Goal: Information Seeking & Learning: Get advice/opinions

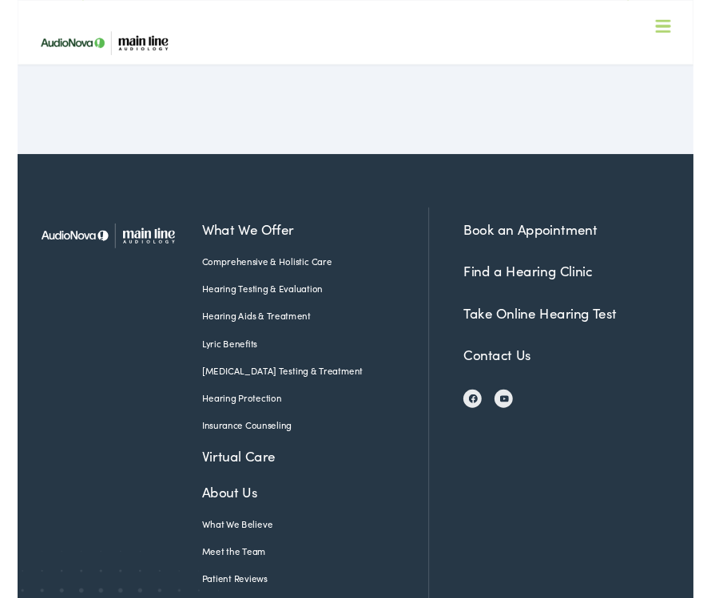
scroll to position [5367, 0]
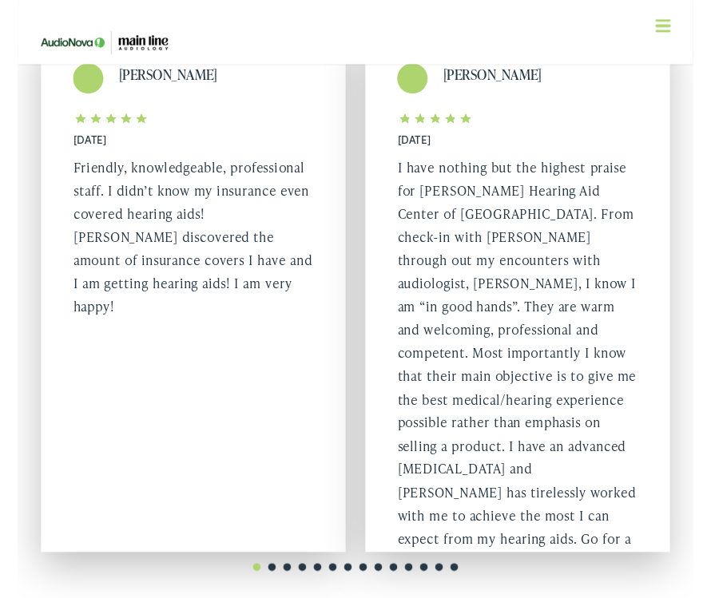
scroll to position [221, 0]
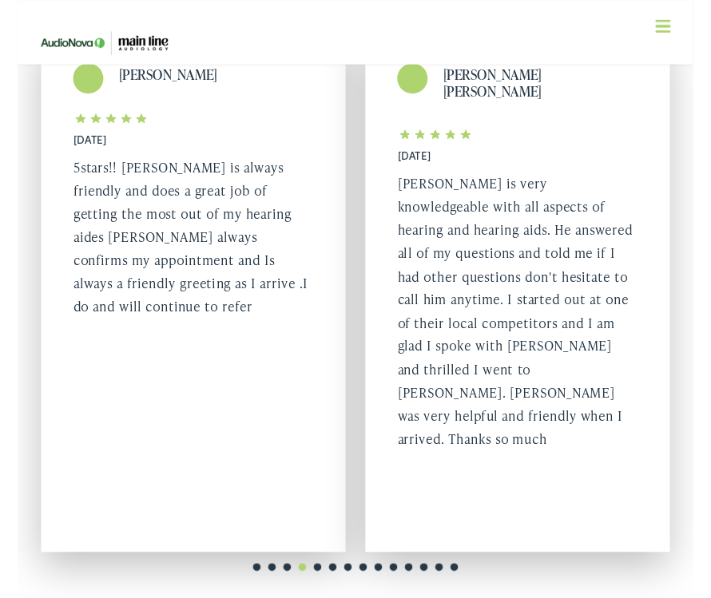
click at [280, 597] on link "3" at bounding box center [284, 597] width 16 height 16
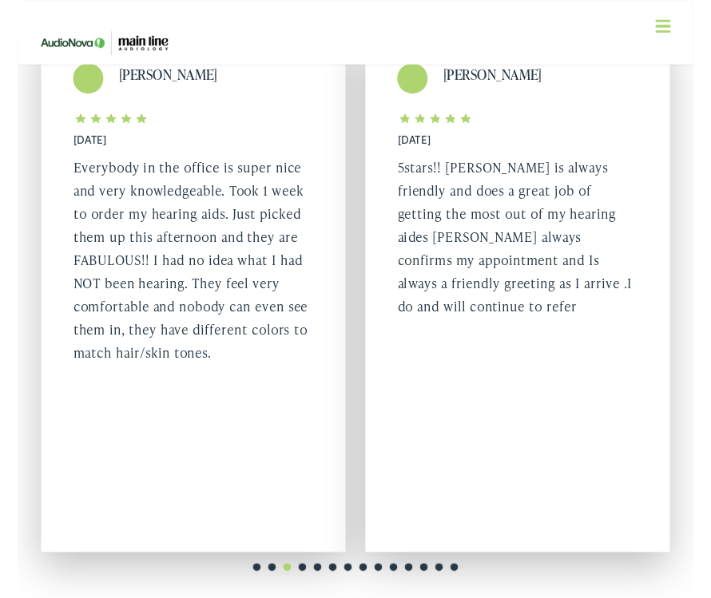
click at [260, 597] on link "2" at bounding box center [268, 597] width 16 height 16
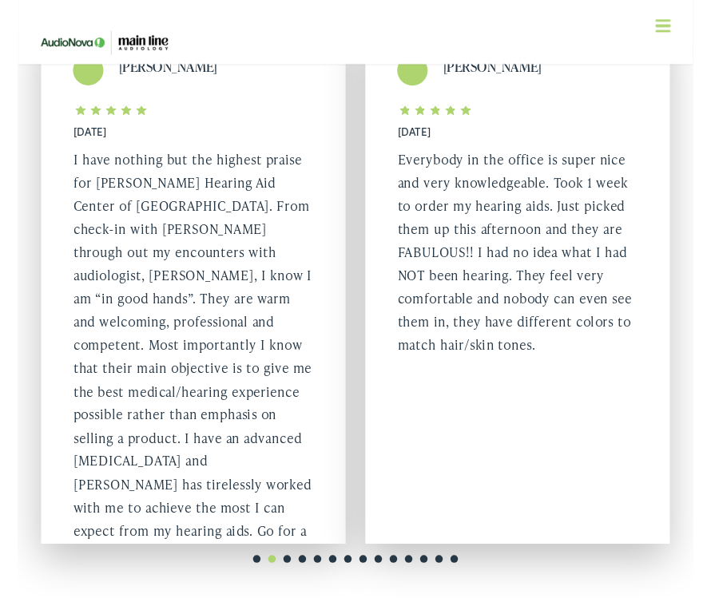
scroll to position [233, 0]
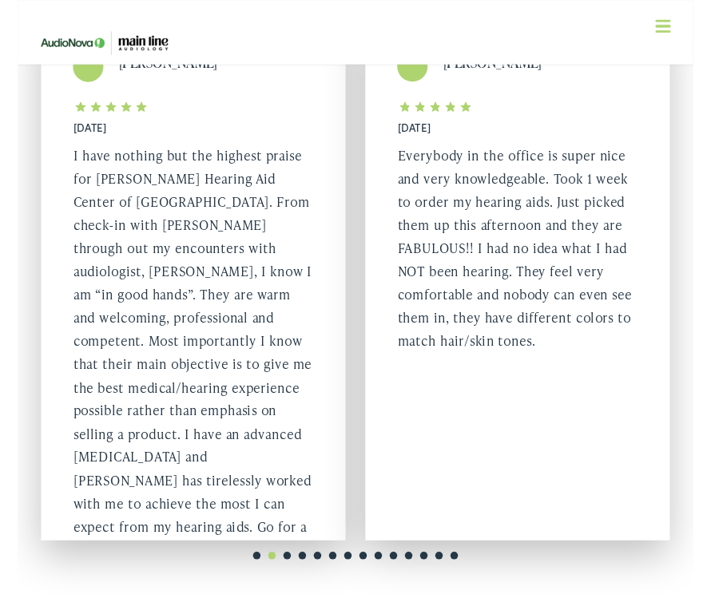
click at [431, 565] on div "1 2 3 4 5 6 7 8 9 10 11 12 13 14" at bounding box center [355, 578] width 682 height 29
click at [247, 587] on link "1" at bounding box center [252, 585] width 16 height 16
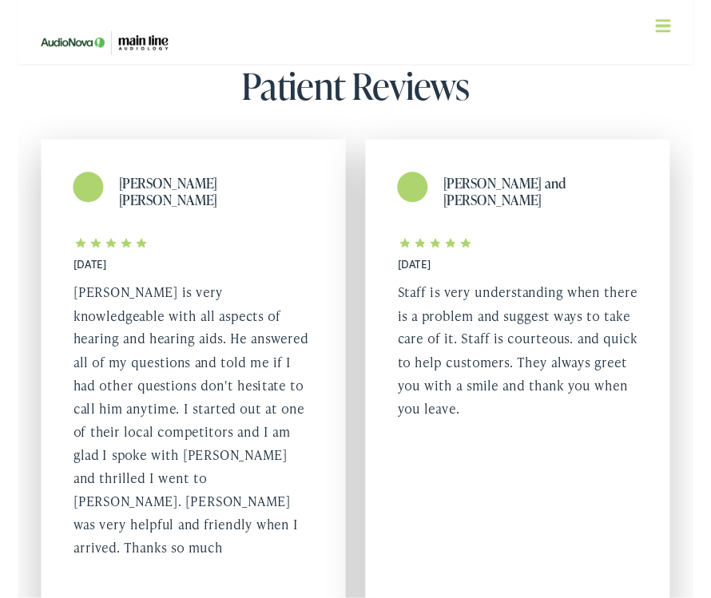
scroll to position [107, 0]
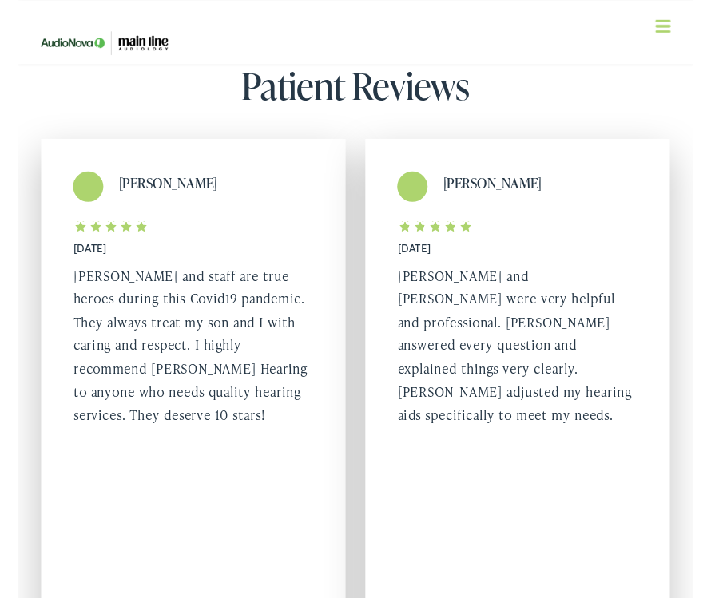
click at [526, 494] on div "Reva Wells 12/23/2020 Ann and Moriah were very helpful and professional. Moriah…" at bounding box center [526, 420] width 320 height 548
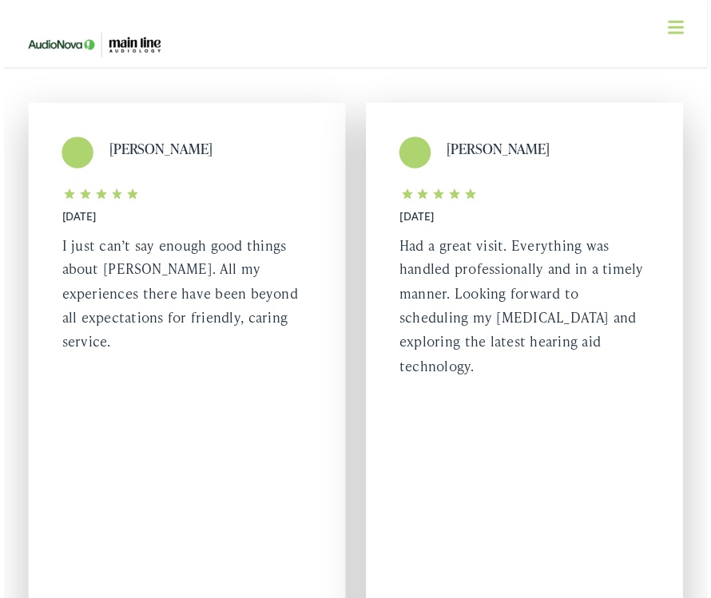
scroll to position [0, 0]
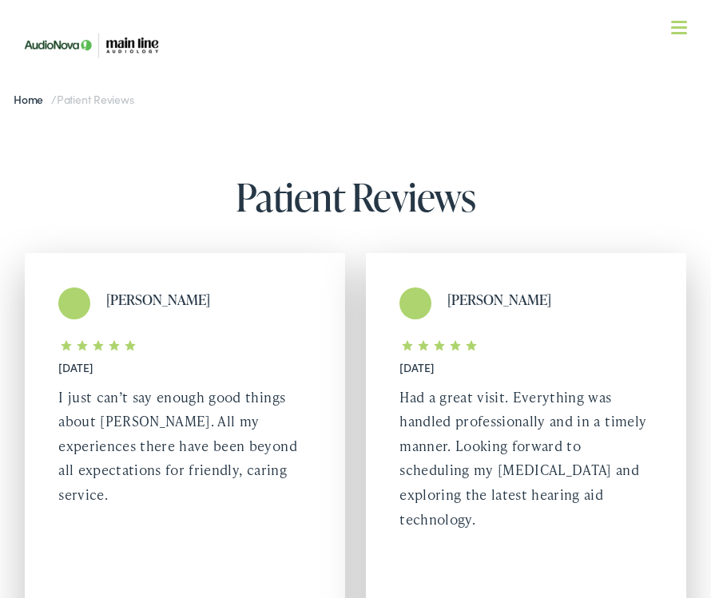
click at [83, 37] on img at bounding box center [94, 45] width 160 height 57
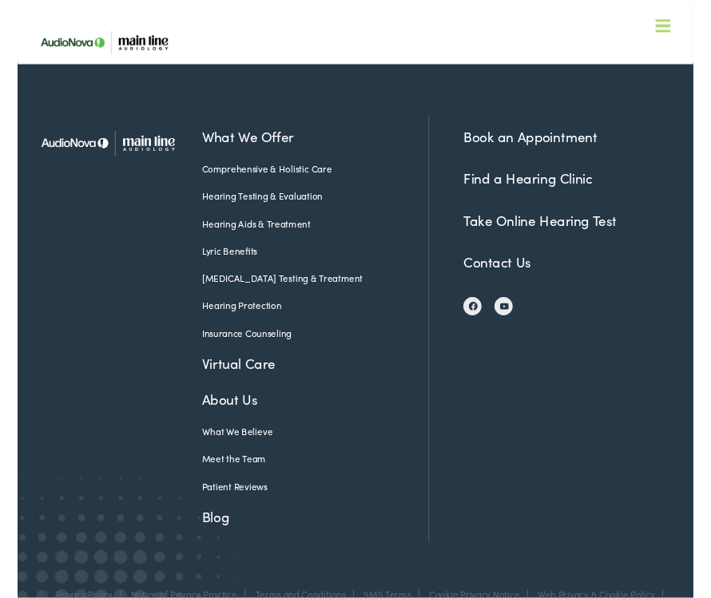
scroll to position [3361, 0]
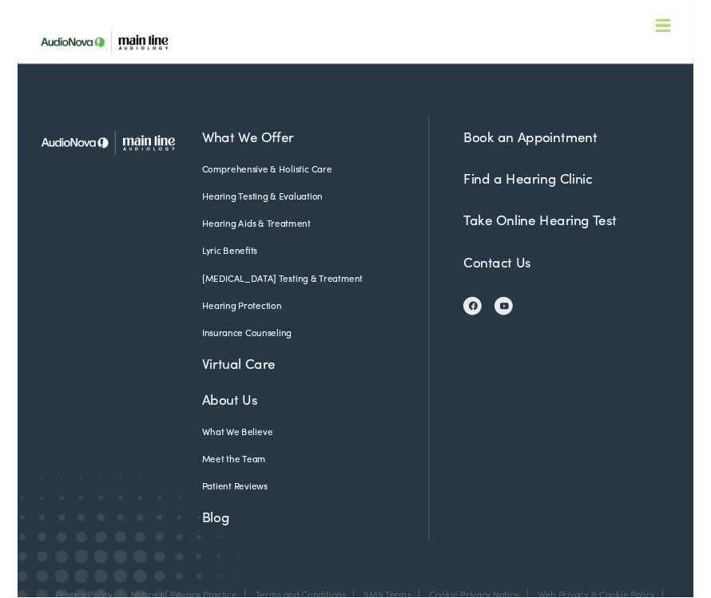
click at [246, 505] on link "Patient Reviews" at bounding box center [301, 512] width 214 height 14
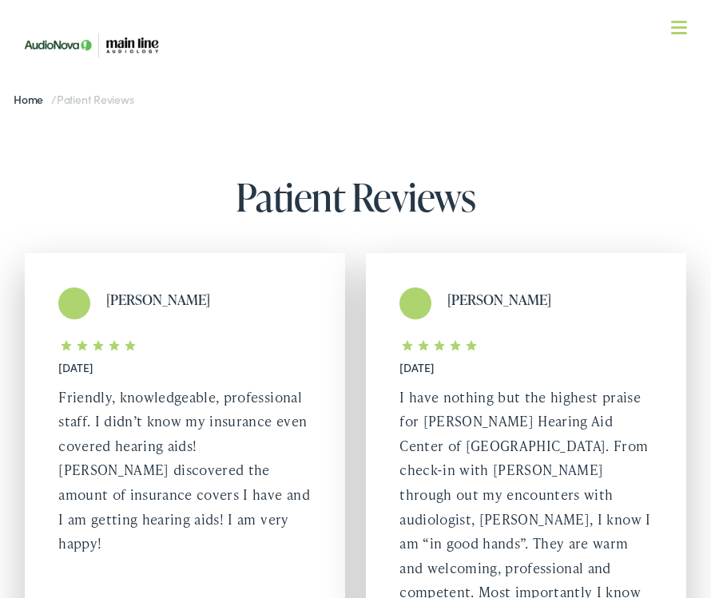
click at [105, 104] on span "Patient Reviews" at bounding box center [95, 99] width 77 height 16
click at [113, 113] on div "Home / Patient Reviews" at bounding box center [355, 100] width 711 height 40
click at [114, 105] on span "Patient Reviews" at bounding box center [95, 99] width 77 height 16
